Goal: Task Accomplishment & Management: Manage account settings

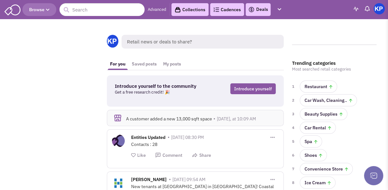
click at [260, 10] on link "Deals" at bounding box center [258, 10] width 20 height 8
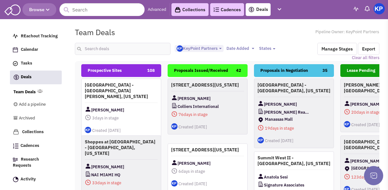
select select "1900"
select select
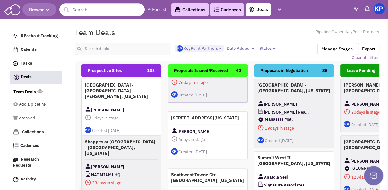
scroll to position [64, 0]
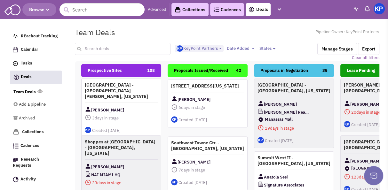
click at [116, 51] on input "text" at bounding box center [123, 49] width 96 height 12
type input "fort"
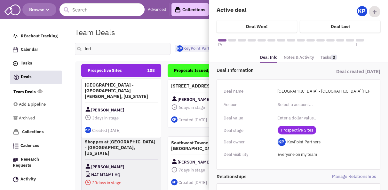
click at [292, 56] on link "Notes & Activity" at bounding box center [299, 57] width 30 height 9
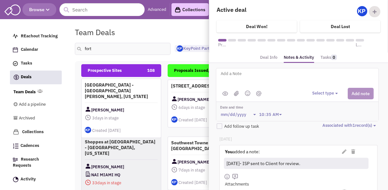
click at [263, 58] on link "Deal Info" at bounding box center [268, 57] width 17 height 9
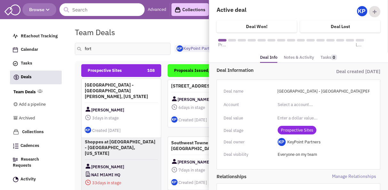
click at [291, 127] on span "Prospective Sites" at bounding box center [297, 130] width 39 height 9
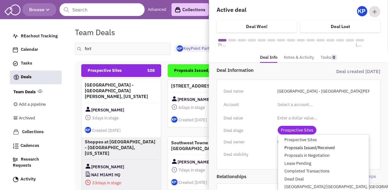
click at [297, 147] on link "Proposals Issued/Received" at bounding box center [323, 148] width 91 height 8
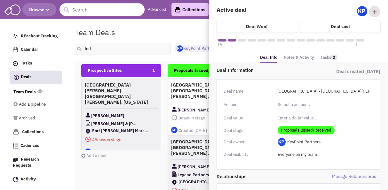
click at [293, 58] on link "Notes & Activity" at bounding box center [299, 57] width 30 height 9
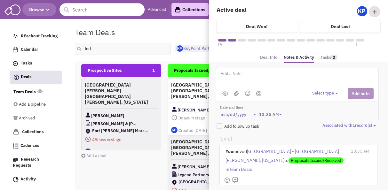
click at [276, 80] on textarea at bounding box center [299, 79] width 158 height 18
type textarea "[DATE]- Proposal issued."
click at [322, 92] on button "Select type" at bounding box center [326, 94] width 28 height 6
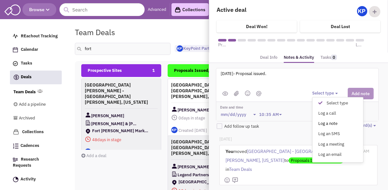
click at [327, 121] on div "Log a note" at bounding box center [322, 124] width 16 height 6
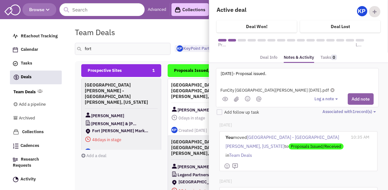
click at [361, 98] on button "Add note" at bounding box center [361, 99] width 26 height 12
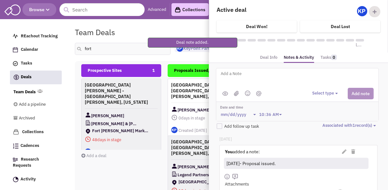
click at [191, 28] on div "Team Deals Pipeline Owner: KeyPoint Partners" at bounding box center [227, 32] width 313 height 15
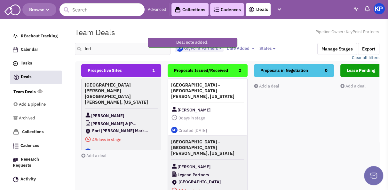
click at [372, 58] on link "Clear all filters" at bounding box center [366, 58] width 28 height 6
select select
